Goal: Browse casually: Explore the website without a specific task or goal

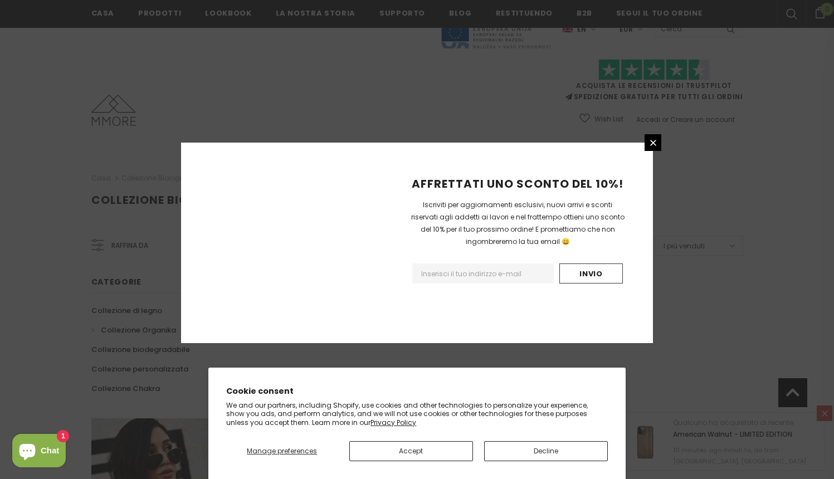
scroll to position [663, 0]
